Goal: Find specific page/section: Find specific page/section

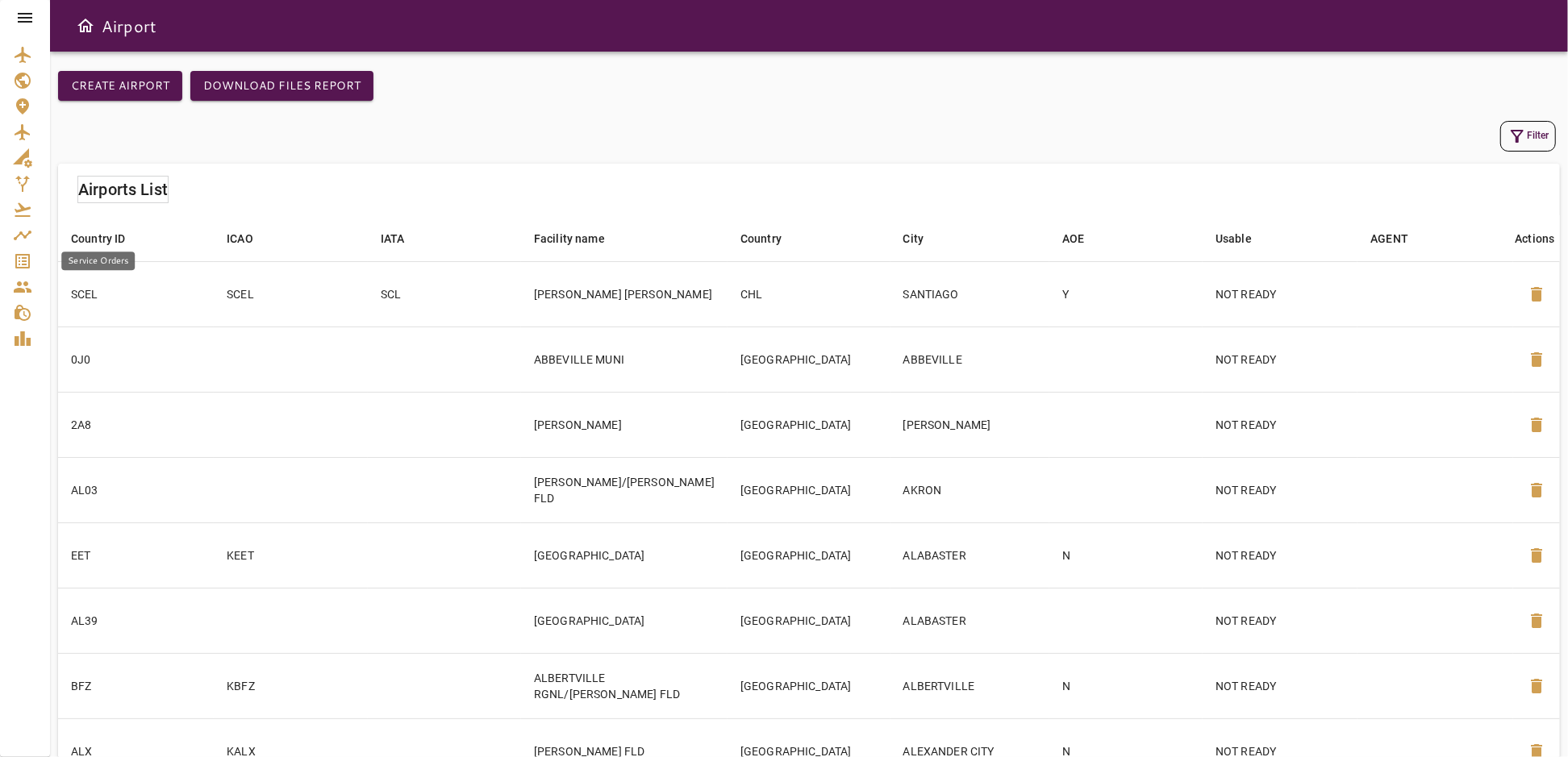
click at [23, 265] on icon "Service Orders" at bounding box center [22, 260] width 14 height 14
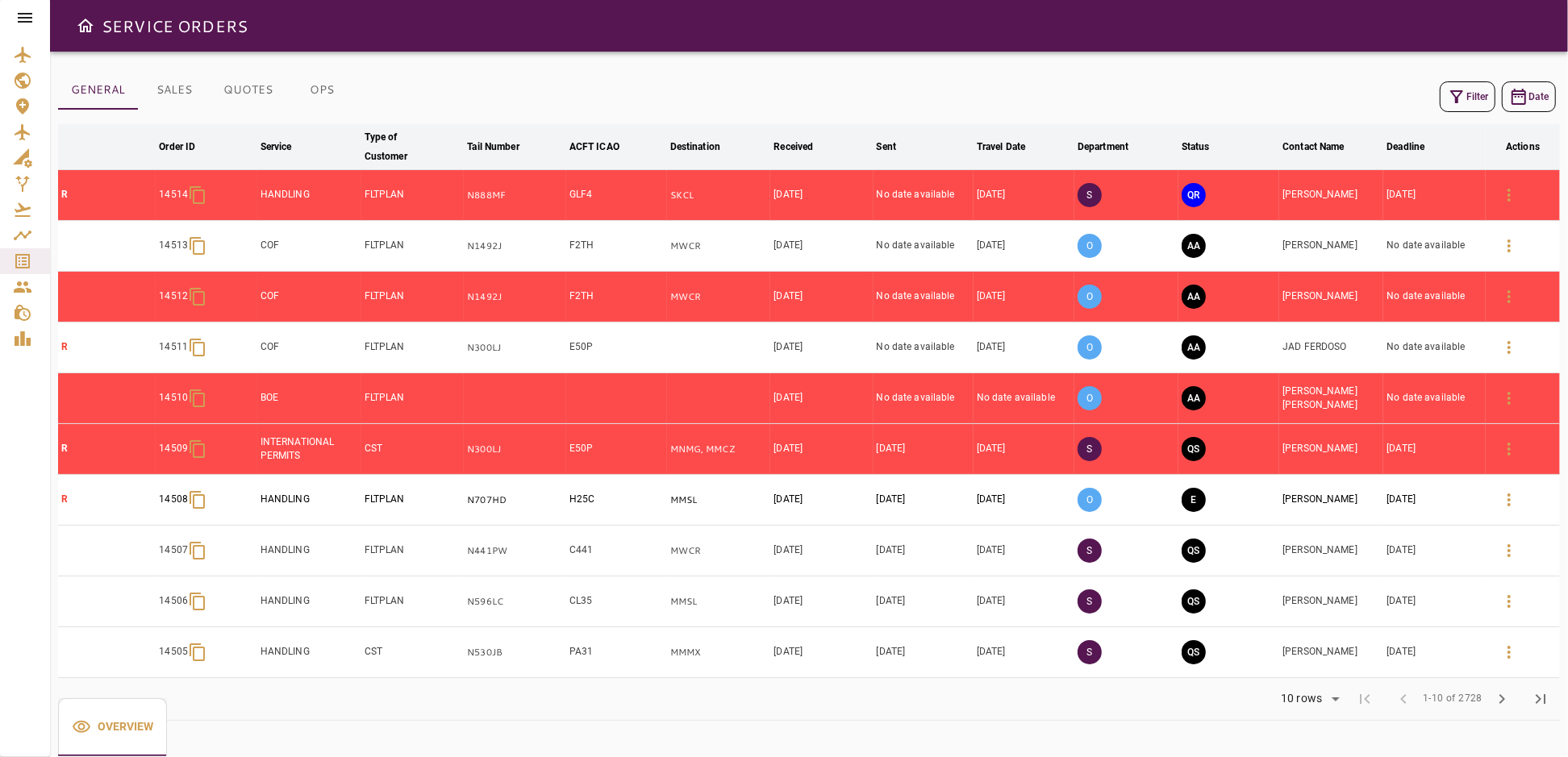
click at [1463, 94] on icon "button" at bounding box center [1456, 96] width 19 height 19
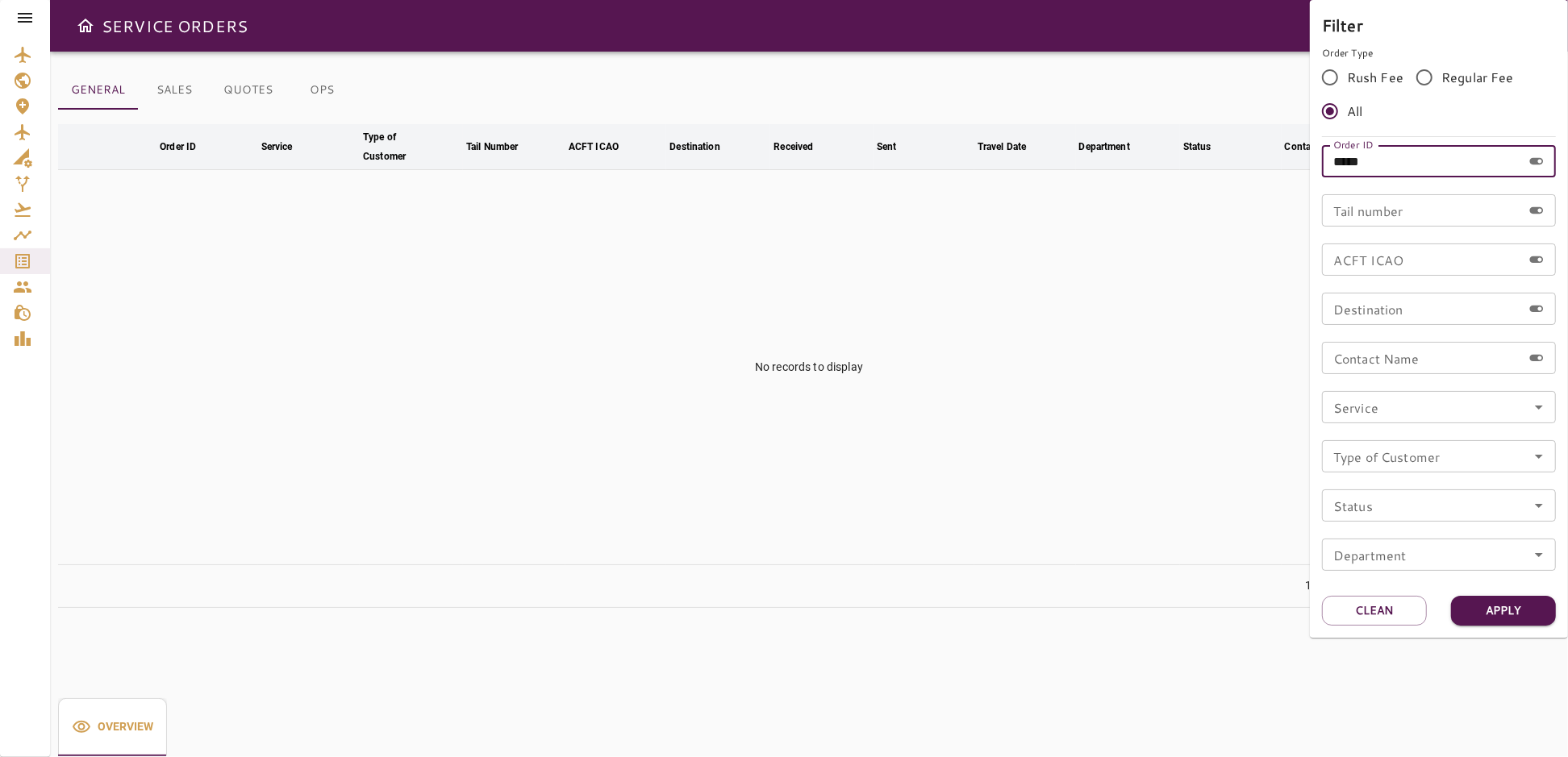
drag, startPoint x: 1399, startPoint y: 158, endPoint x: 1298, endPoint y: 175, distance: 102.4
click at [1298, 175] on div "Filter Order Type Rush Fee Regular Fee All Order ID ***** Order ID Tail number …" at bounding box center [784, 378] width 1568 height 757
type input "*****"
click at [1495, 606] on button "Apply" at bounding box center [1503, 610] width 105 height 30
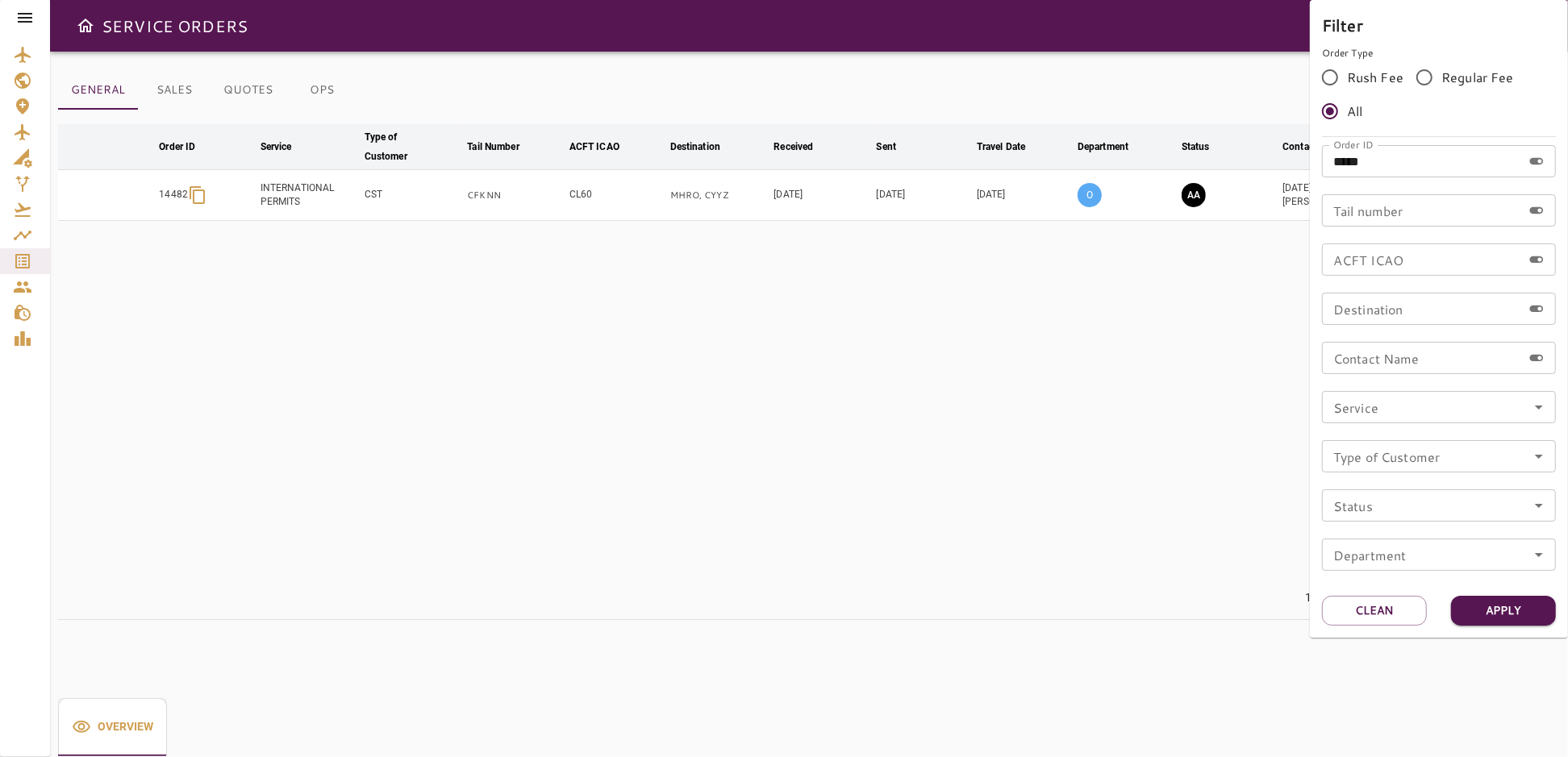
click at [916, 468] on div at bounding box center [784, 378] width 1568 height 757
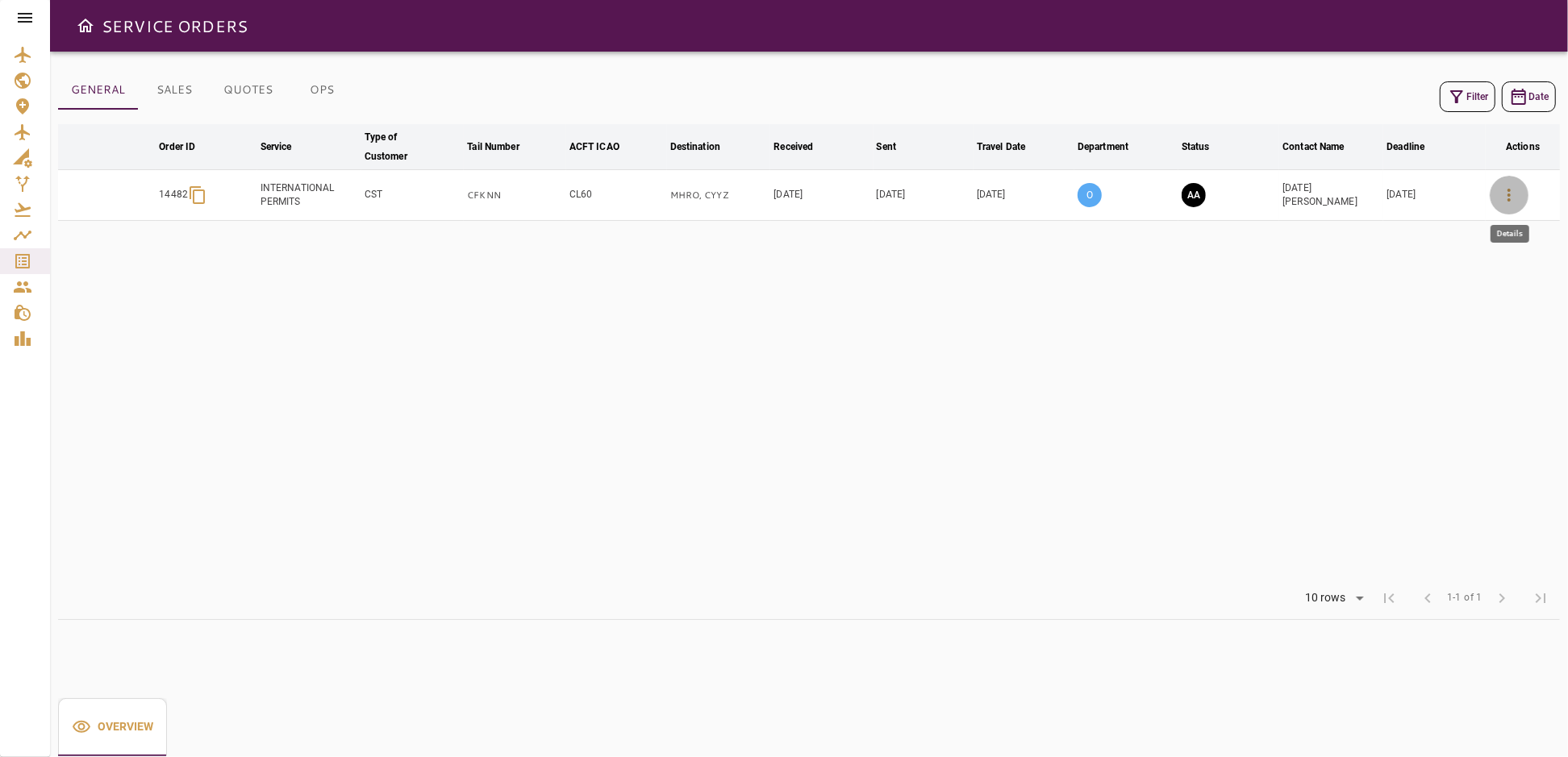
click at [1503, 193] on icon "button" at bounding box center [1509, 195] width 19 height 19
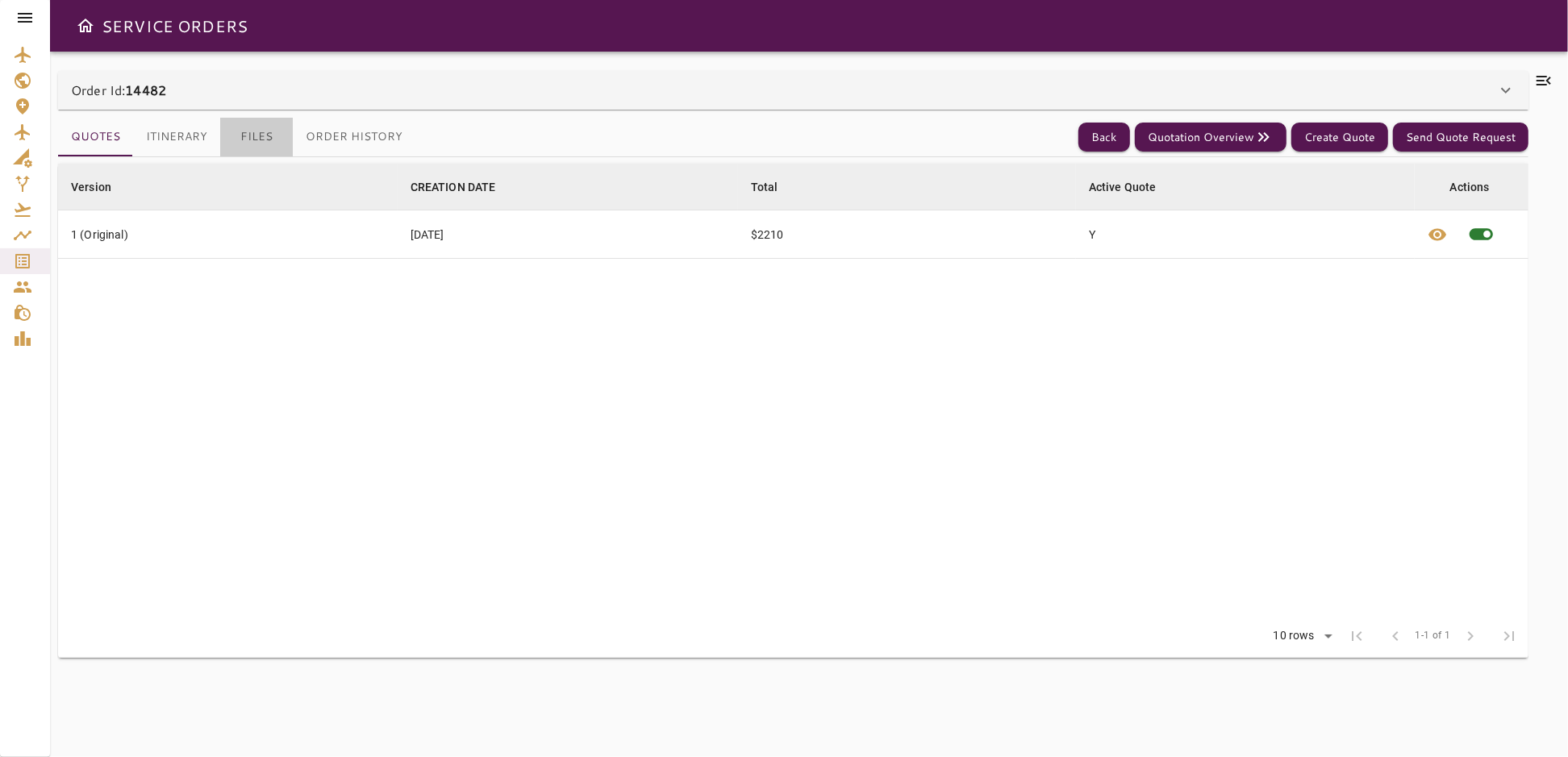
click at [260, 140] on button "Files" at bounding box center [256, 137] width 72 height 39
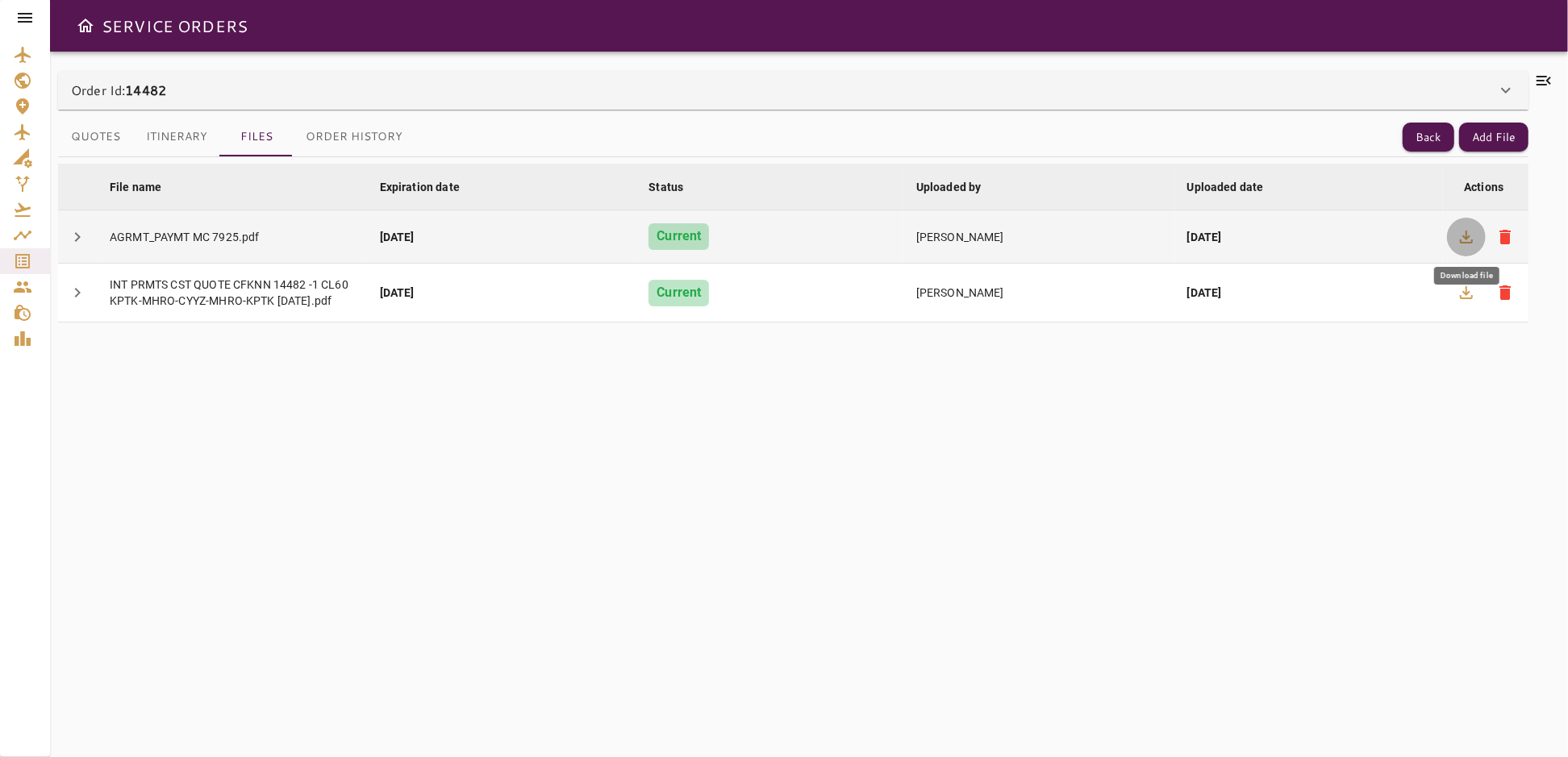
click at [1467, 237] on icon "button" at bounding box center [1466, 237] width 13 height 13
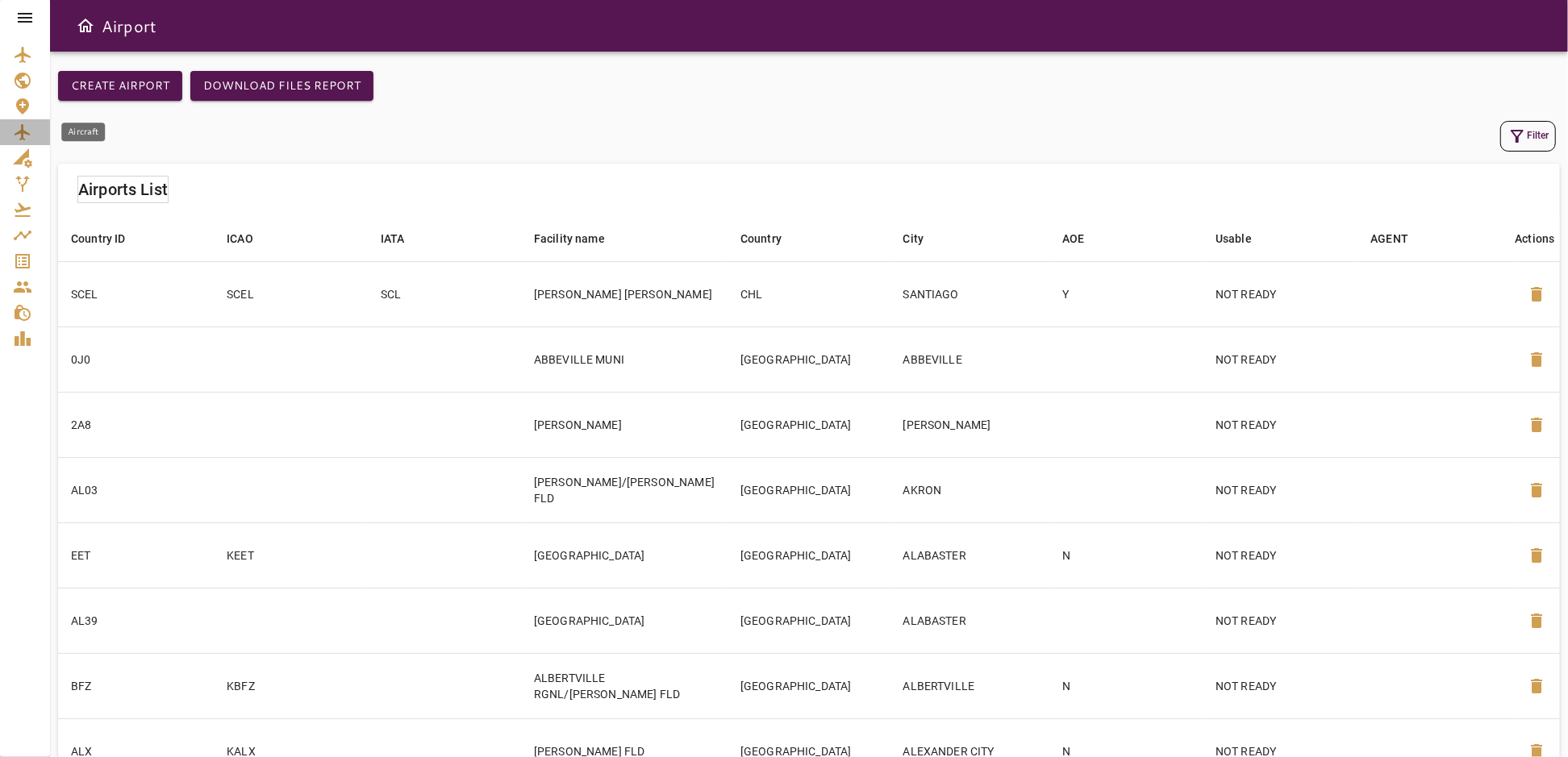
click at [18, 132] on icon "Aircraft" at bounding box center [22, 132] width 15 height 16
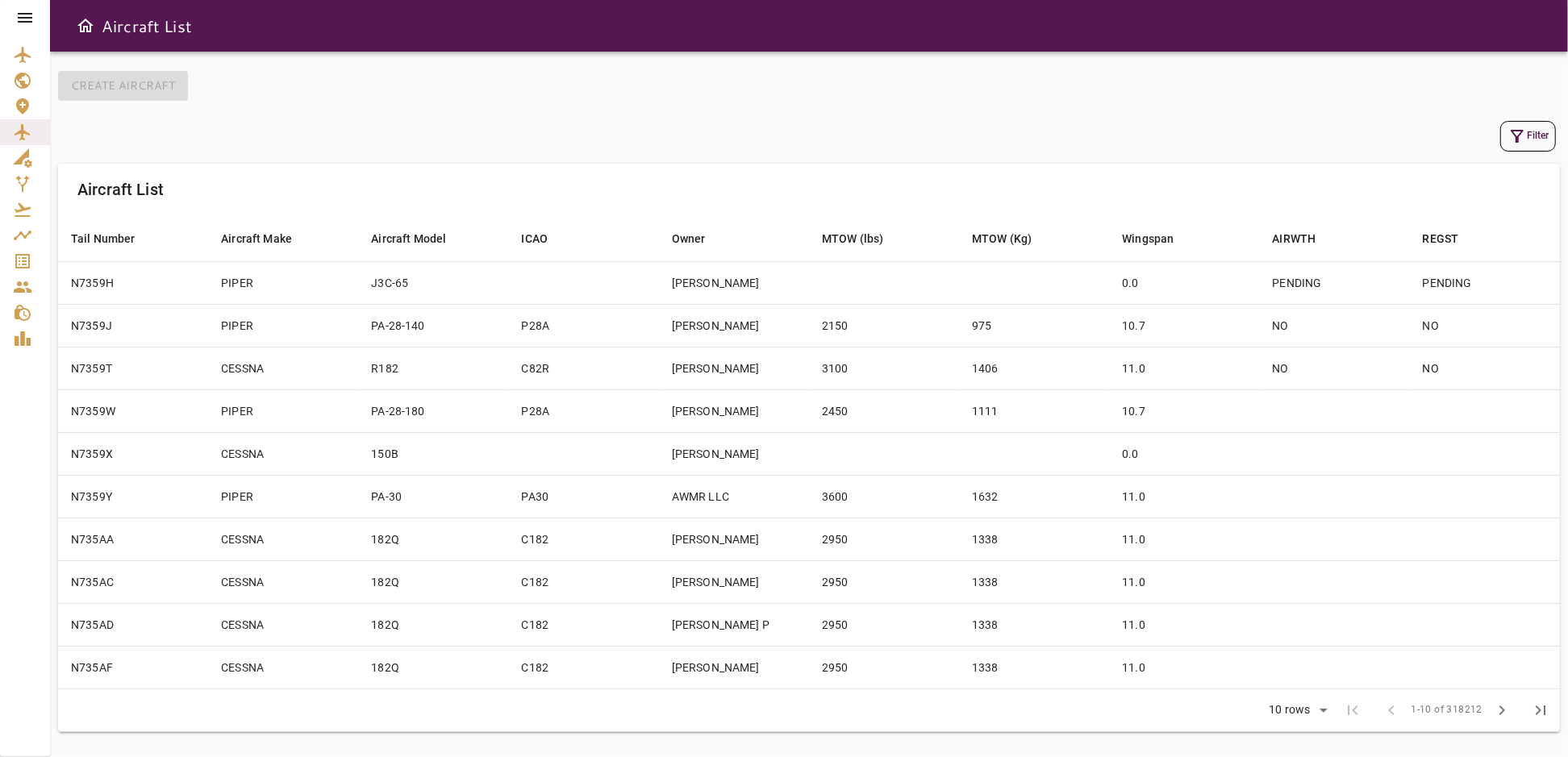
click at [1507, 135] on icon "button" at bounding box center [1517, 136] width 19 height 19
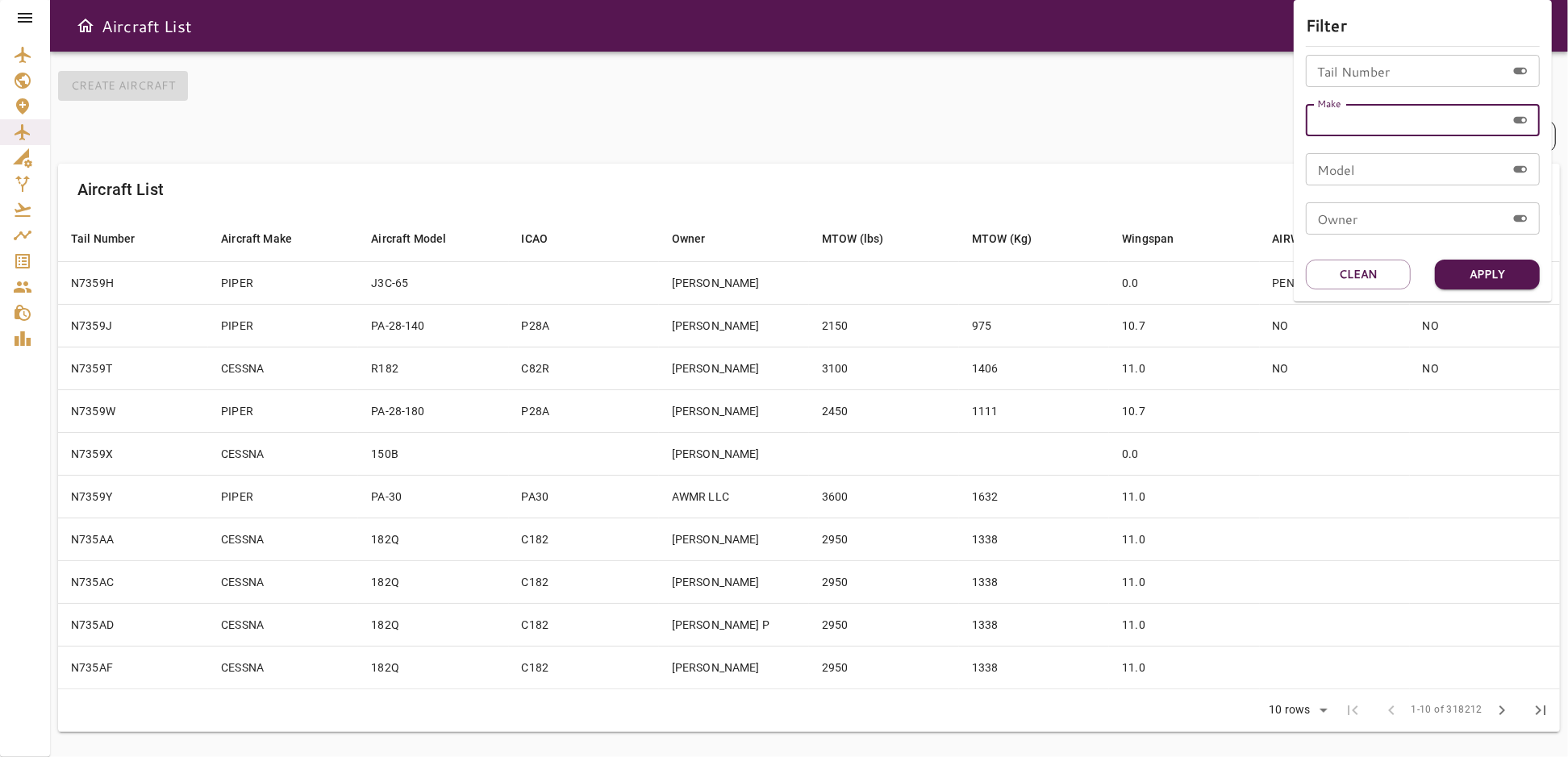
click at [1351, 124] on input "Make" at bounding box center [1405, 120] width 200 height 32
click at [1340, 159] on div "Model Model" at bounding box center [1422, 169] width 234 height 32
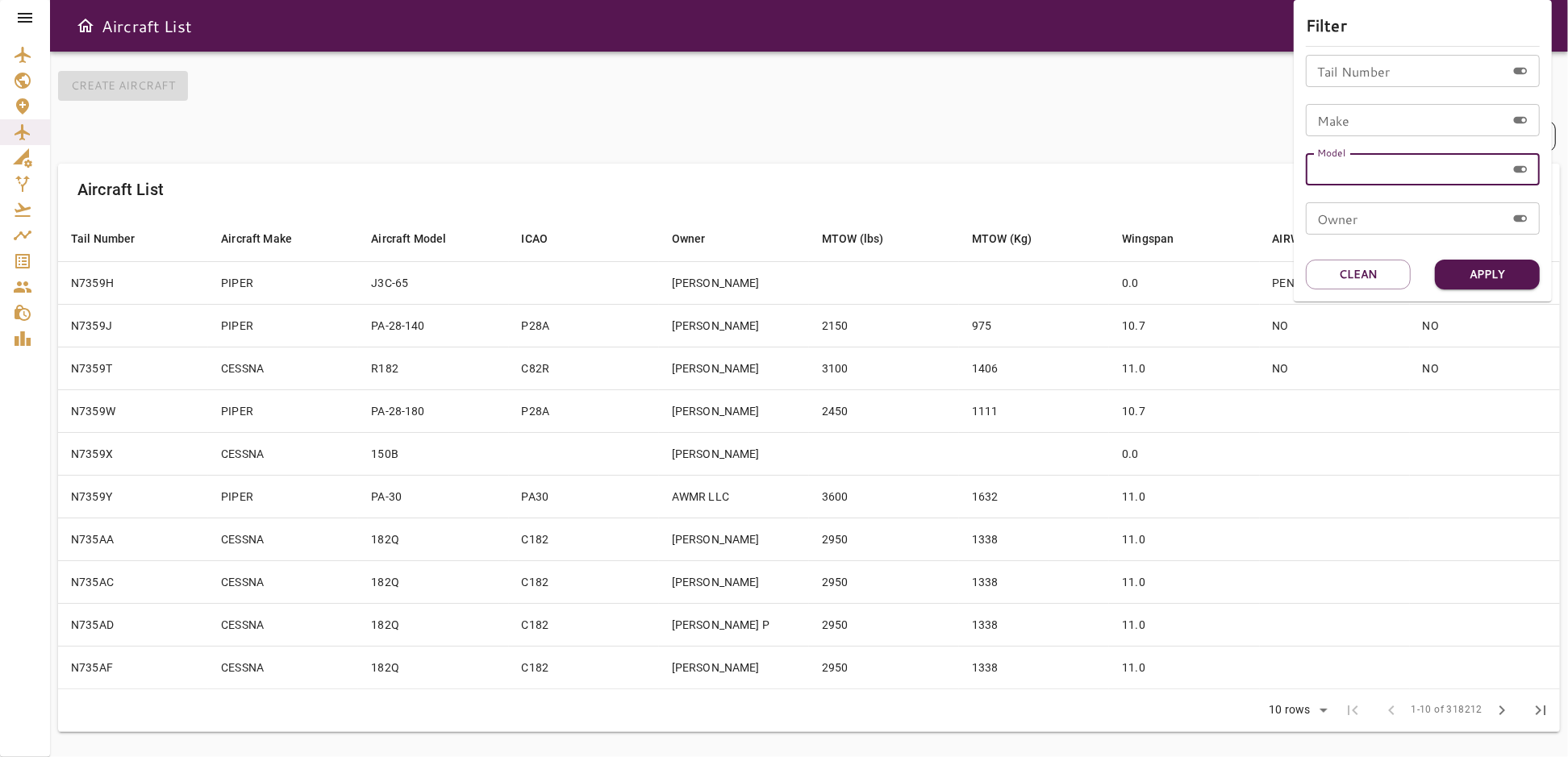
click at [1388, 117] on input "Make" at bounding box center [1405, 120] width 200 height 32
click at [807, 139] on div at bounding box center [784, 378] width 1568 height 757
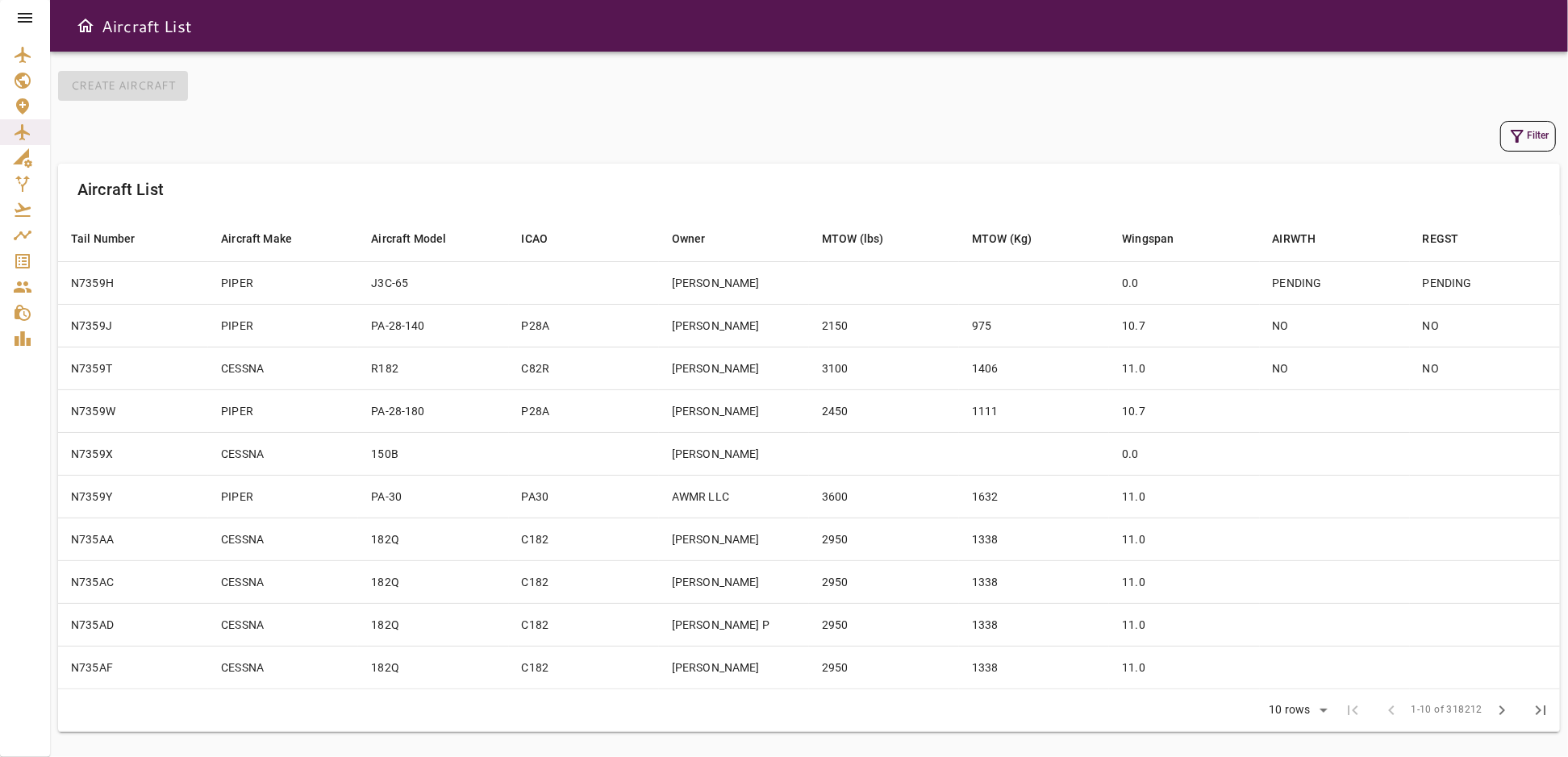
click at [27, 18] on icon at bounding box center [24, 17] width 14 height 9
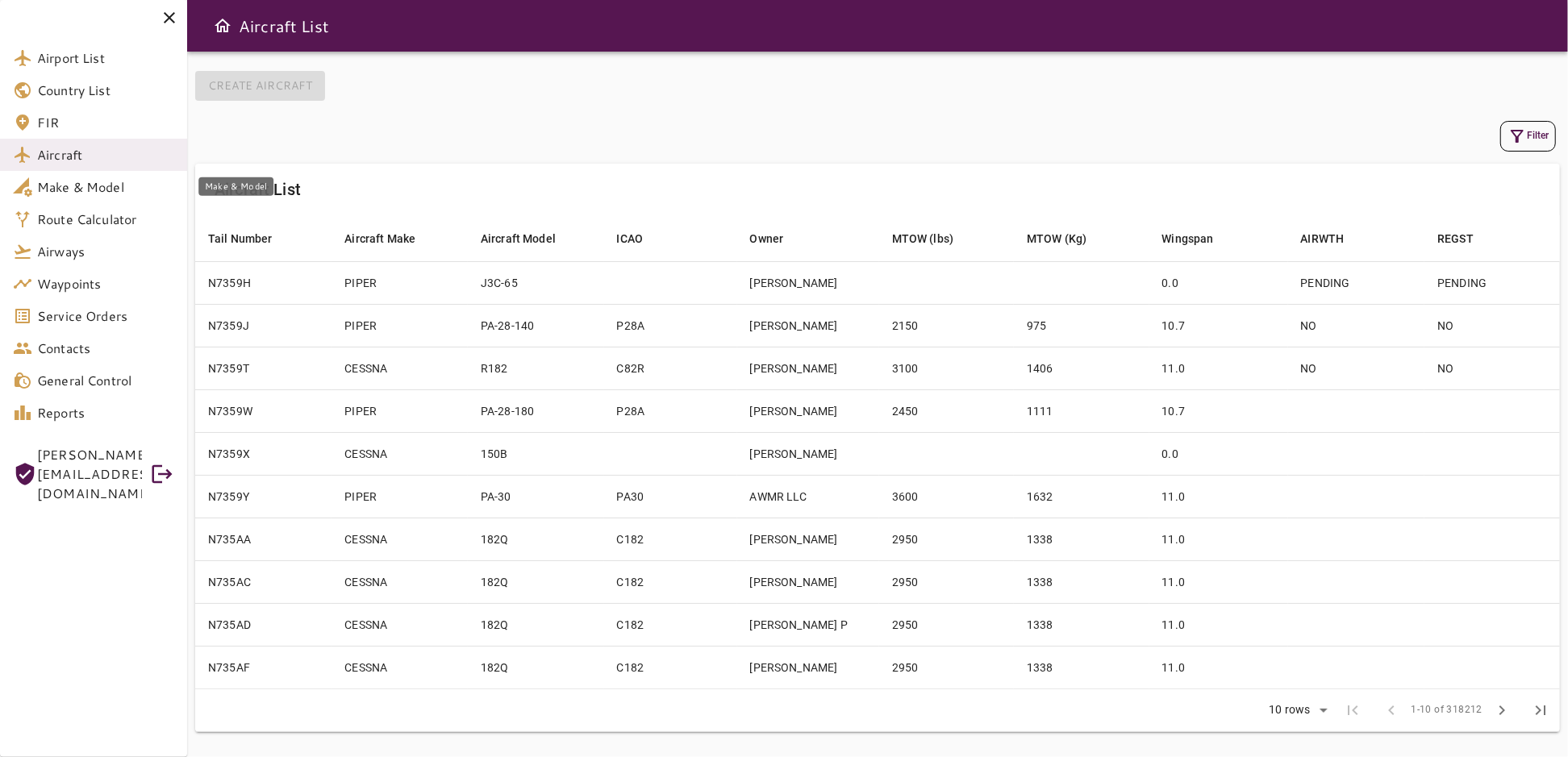
click at [89, 188] on span "Make & Model" at bounding box center [105, 186] width 137 height 19
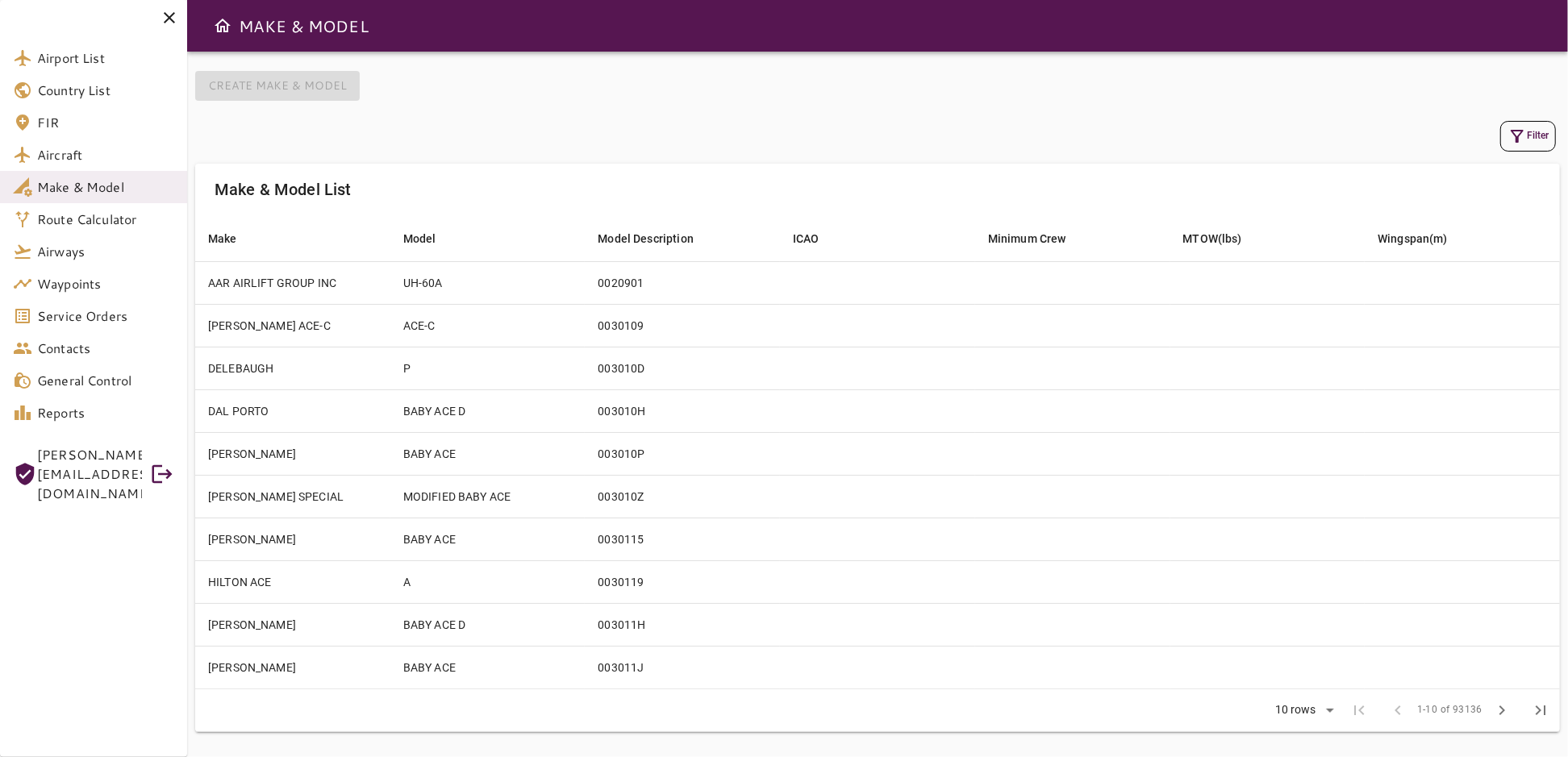
click at [1512, 139] on icon "button" at bounding box center [1517, 136] width 19 height 19
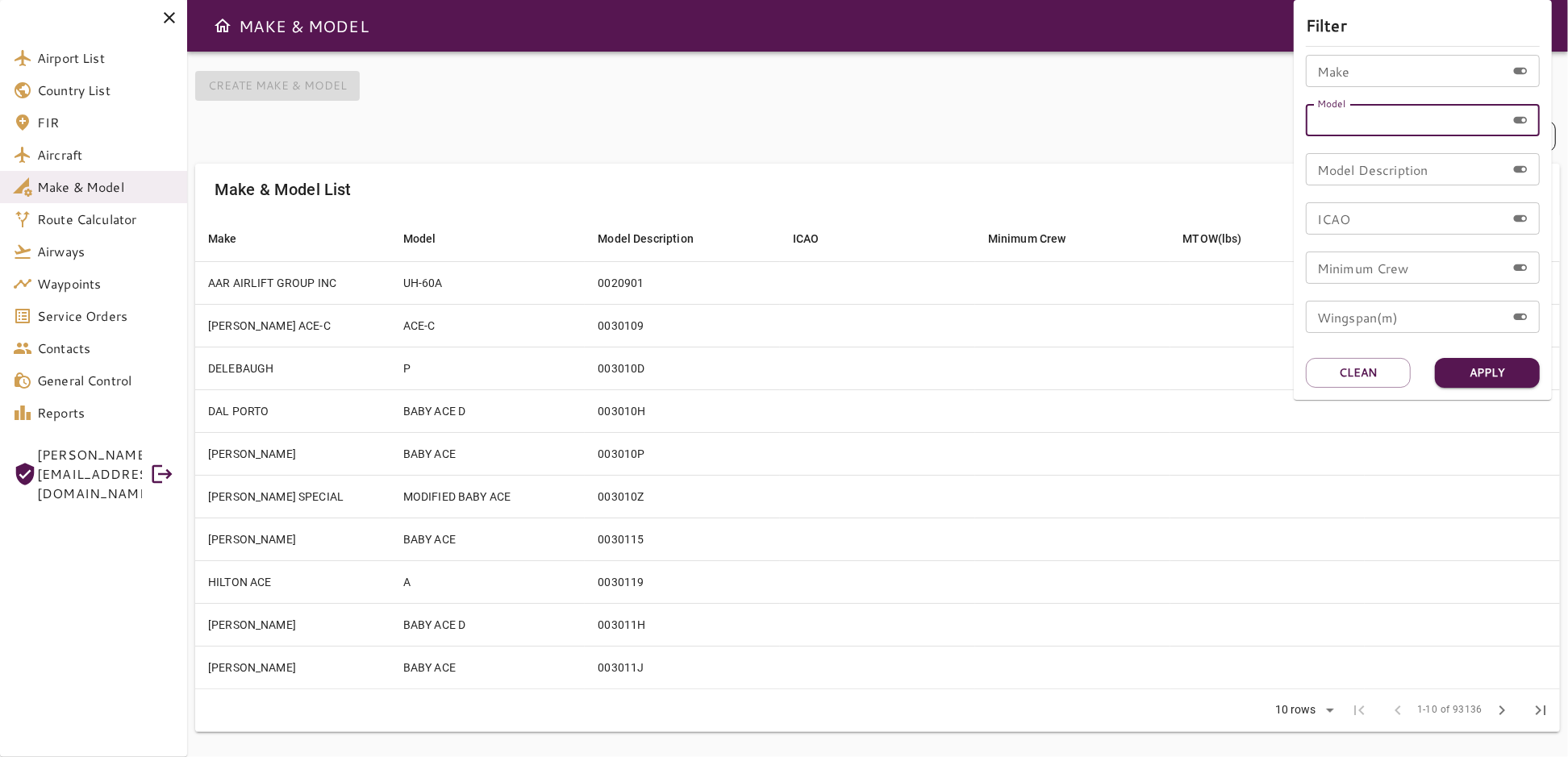
click at [1345, 121] on input "Model" at bounding box center [1405, 120] width 200 height 32
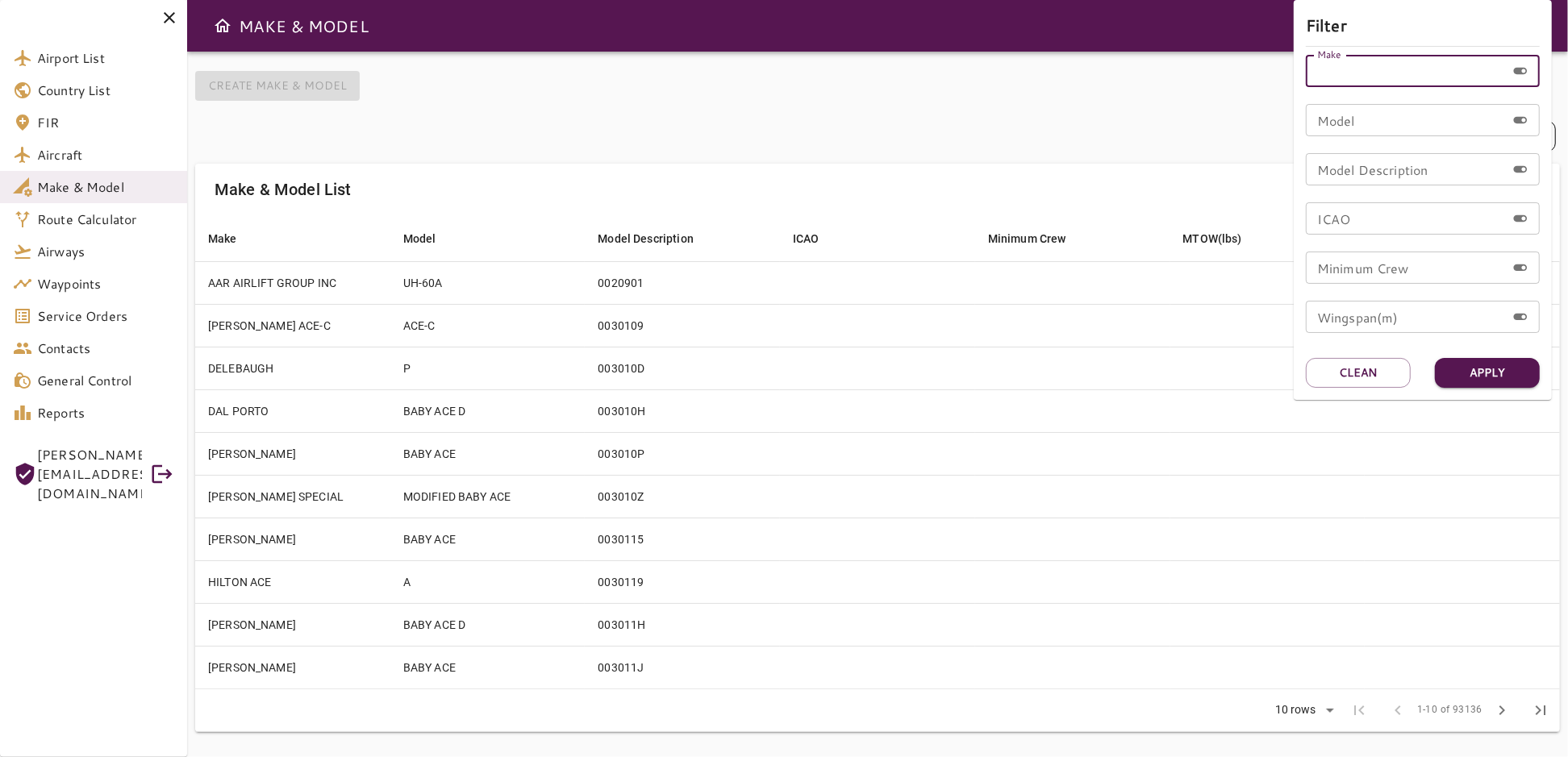
click at [1337, 73] on input "Make" at bounding box center [1405, 71] width 200 height 32
type input "**********"
click at [1394, 126] on input "Model" at bounding box center [1405, 120] width 200 height 32
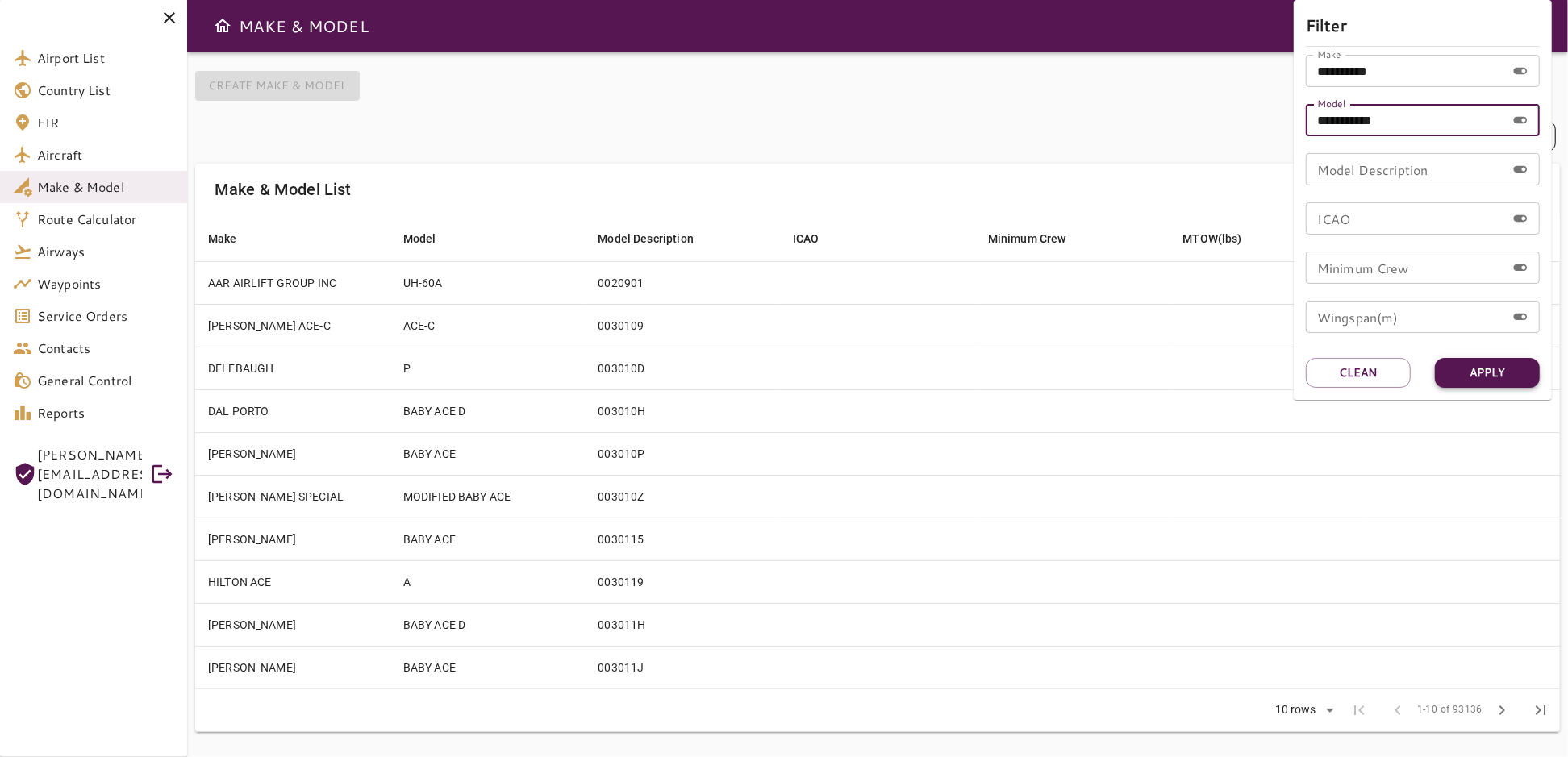
type input "**********"
click at [1481, 363] on button "Apply" at bounding box center [1487, 373] width 105 height 30
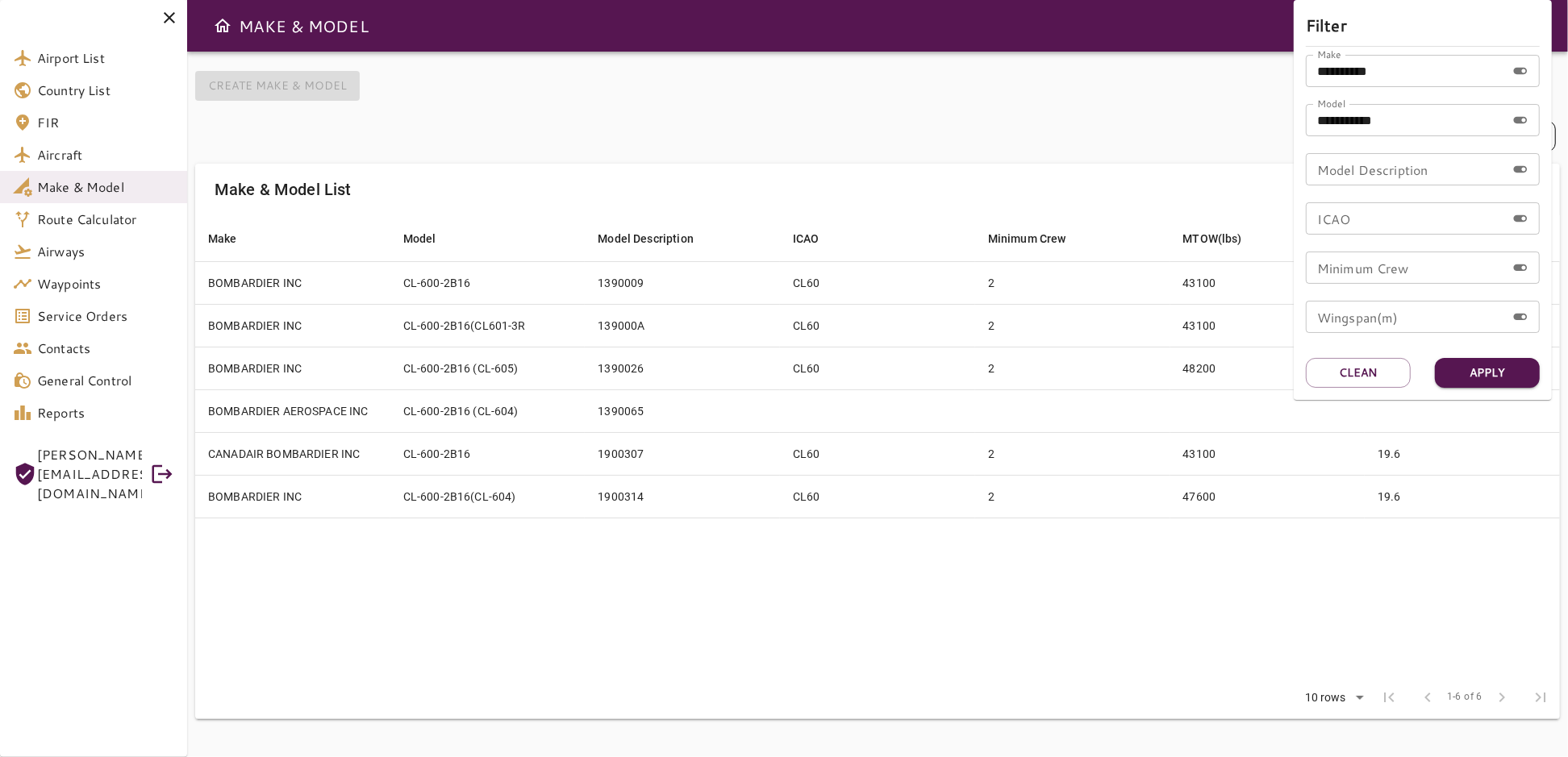
click at [857, 597] on div at bounding box center [784, 378] width 1568 height 757
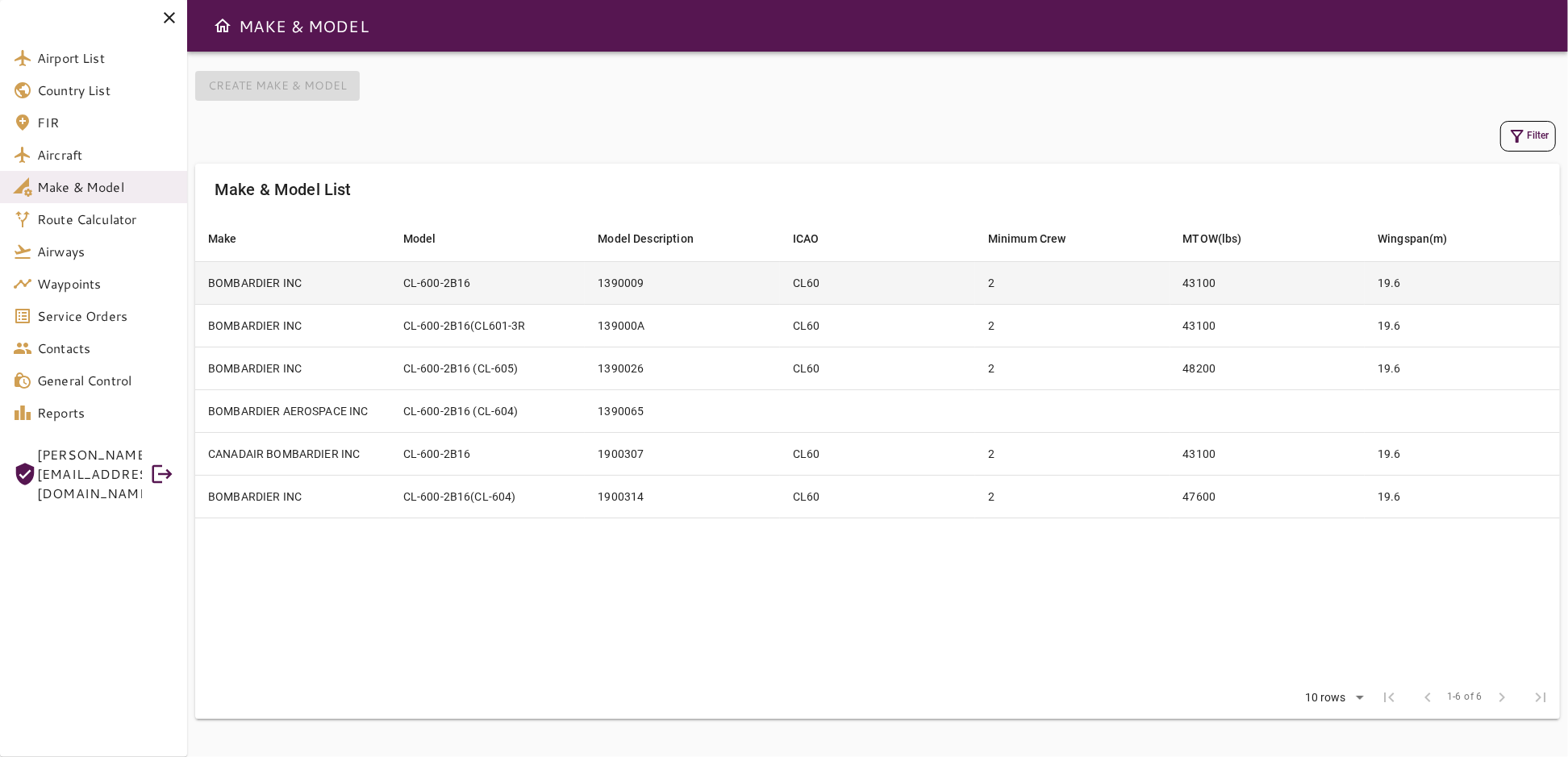
click at [835, 287] on td "CL60" at bounding box center [878, 282] width 196 height 43
